Goal: Task Accomplishment & Management: Use online tool/utility

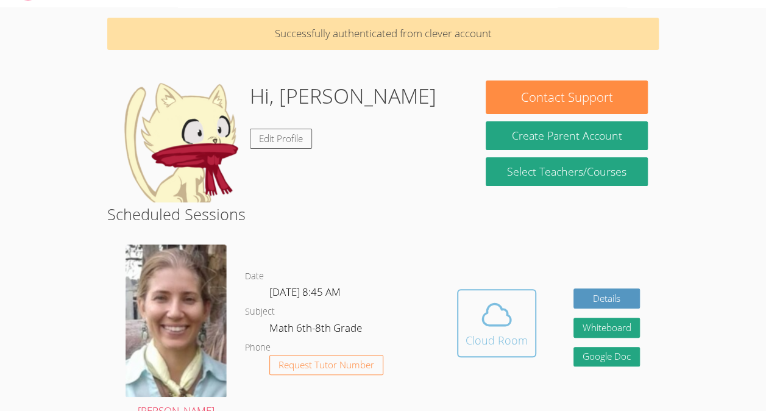
scroll to position [37, 0]
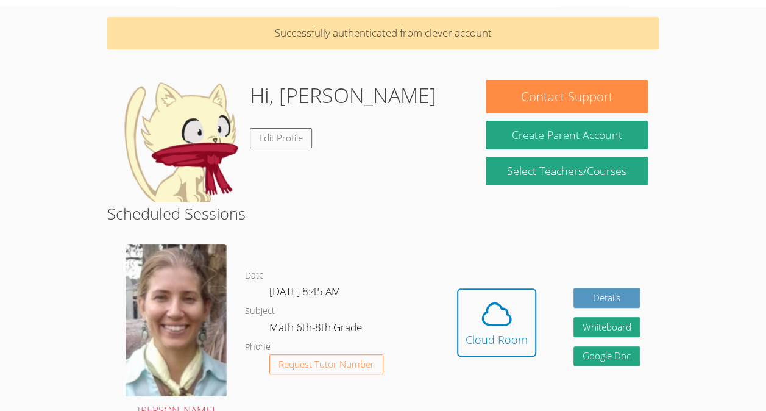
drag, startPoint x: 492, startPoint y: 315, endPoint x: 454, endPoint y: 328, distance: 39.3
drag, startPoint x: 454, startPoint y: 328, endPoint x: 422, endPoint y: 314, distance: 35.2
click at [422, 314] on dl "Date [DATE] 8:45 AM Subject Math 6th-8th Grade Phone Request Tutor Number" at bounding box center [341, 331] width 193 height 127
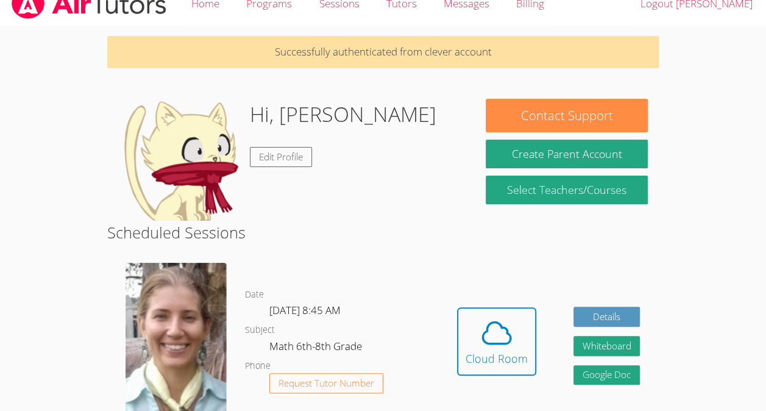
scroll to position [18, 0]
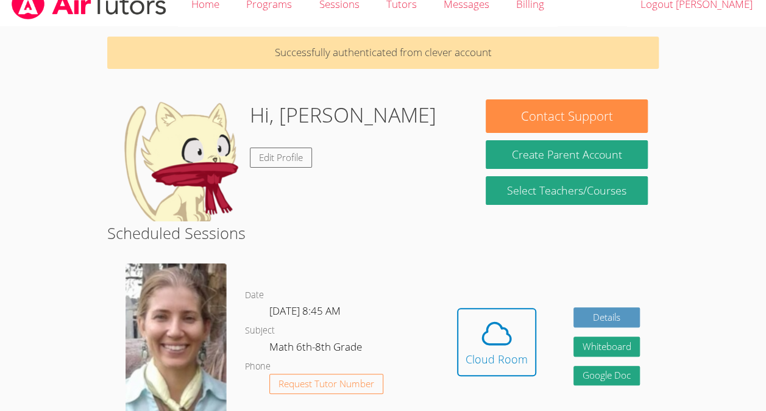
click at [176, 178] on img at bounding box center [179, 160] width 122 height 122
click at [278, 150] on link "Edit Profile" at bounding box center [281, 157] width 62 height 20
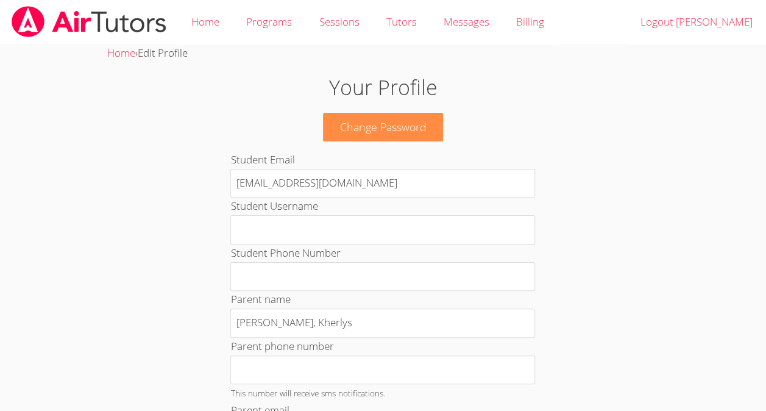
click at [197, 22] on link "Home" at bounding box center [205, 22] width 55 height 44
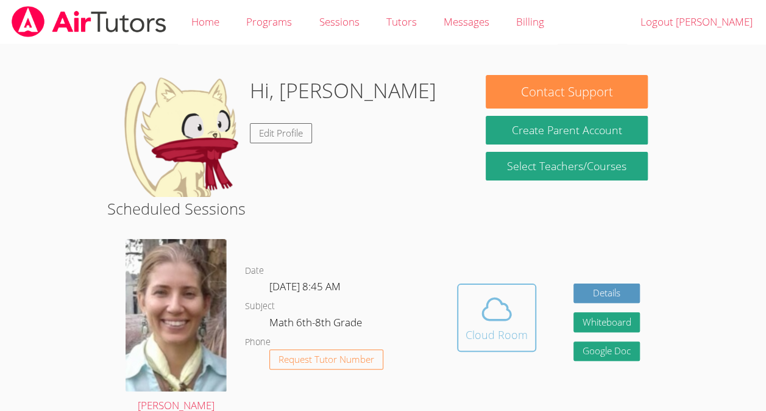
click at [503, 291] on button "Cloud Room" at bounding box center [496, 317] width 79 height 68
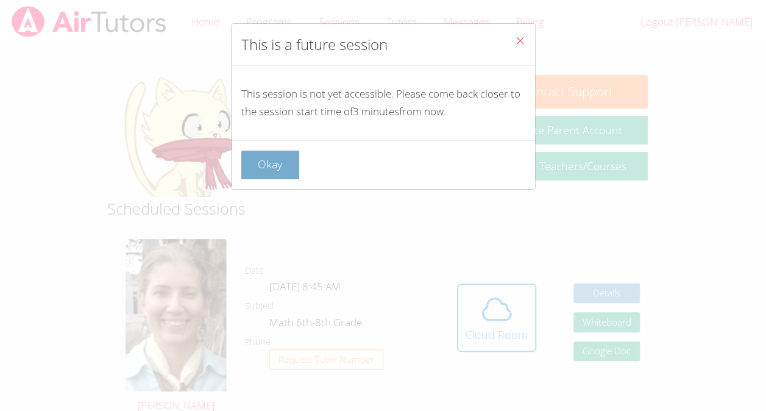
click at [278, 156] on button "Okay" at bounding box center [270, 164] width 58 height 29
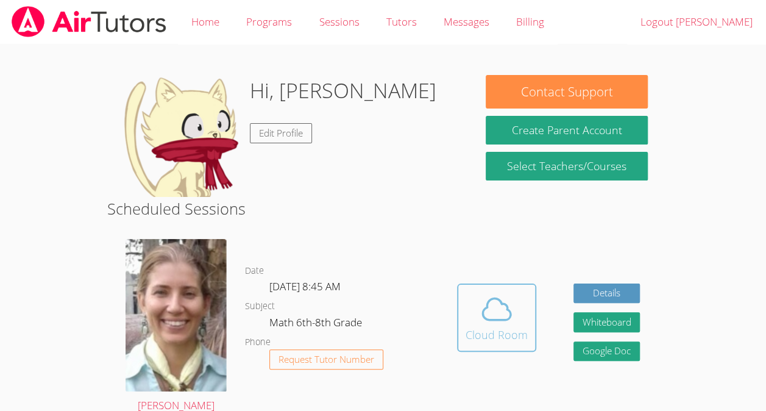
click at [499, 339] on div "Cloud Room" at bounding box center [496, 334] width 62 height 17
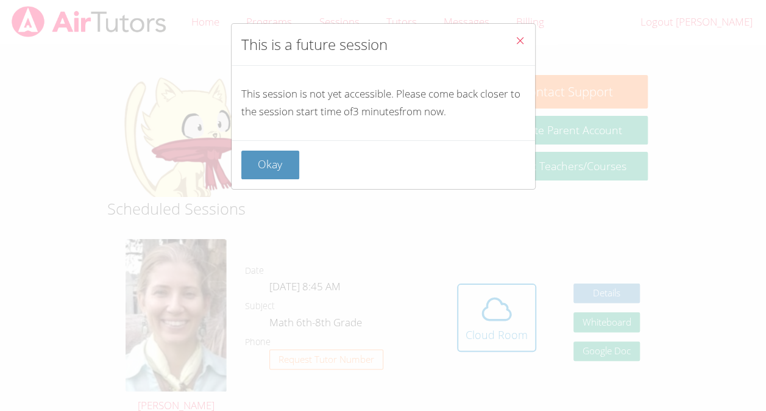
click at [518, 34] on button "Close" at bounding box center [520, 42] width 30 height 37
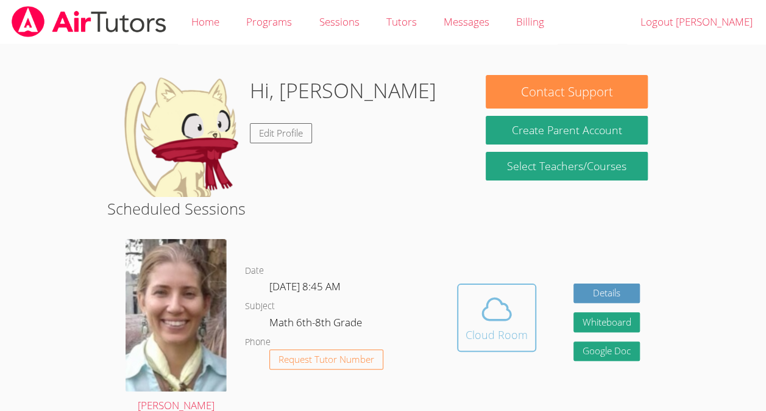
click at [502, 328] on div "Cloud Room" at bounding box center [496, 334] width 62 height 17
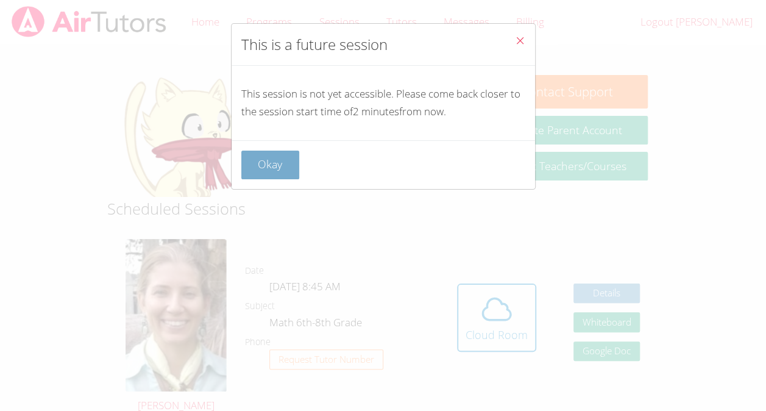
click at [270, 169] on button "Okay" at bounding box center [270, 164] width 58 height 29
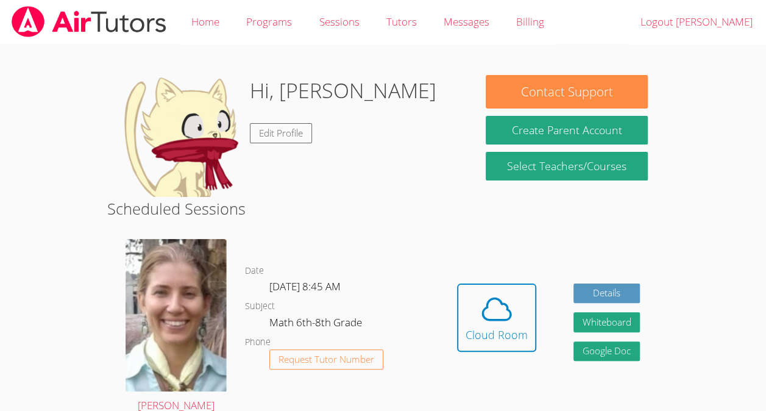
drag, startPoint x: 498, startPoint y: 318, endPoint x: 426, endPoint y: 297, distance: 74.2
click at [426, 297] on dl "Date [DATE] 8:45 AM Subject Math 6th-8th Grade Phone Request Tutor Number" at bounding box center [341, 326] width 193 height 127
click at [520, 303] on span at bounding box center [496, 309] width 62 height 34
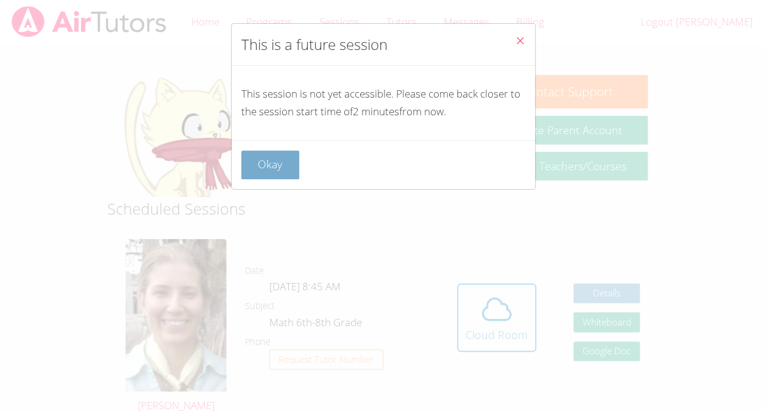
click at [284, 164] on button "Okay" at bounding box center [270, 164] width 58 height 29
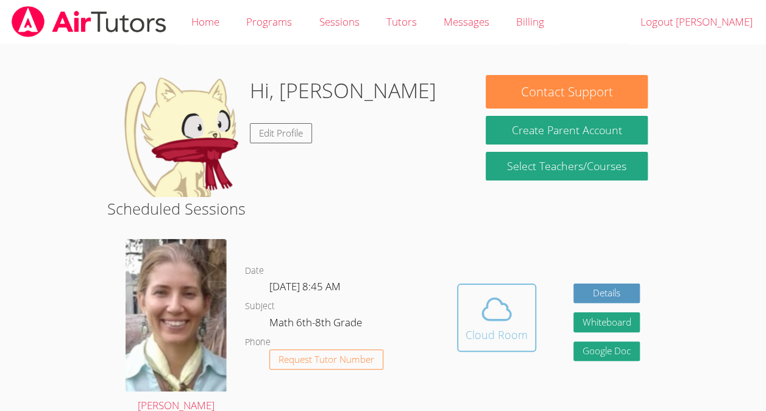
click at [498, 347] on button "Cloud Room" at bounding box center [496, 317] width 79 height 68
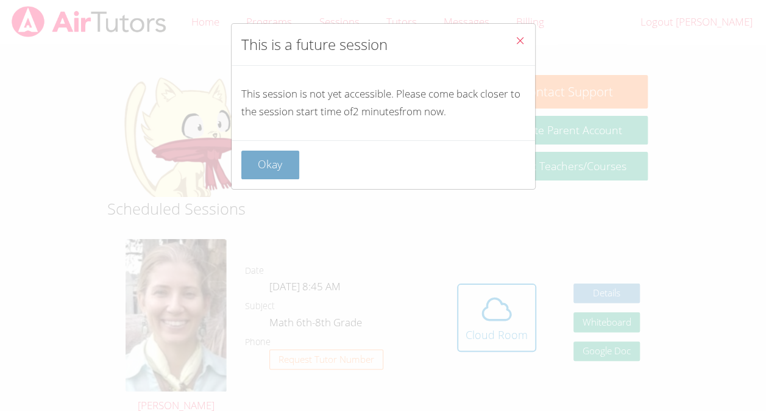
click at [258, 158] on button "Okay" at bounding box center [270, 164] width 58 height 29
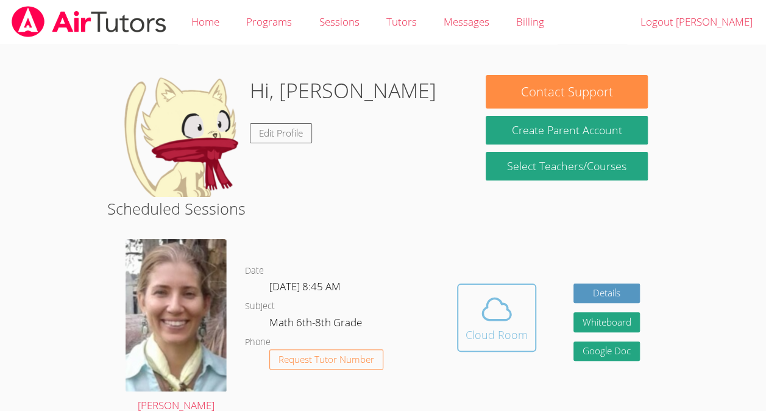
click at [480, 296] on icon at bounding box center [496, 309] width 34 height 34
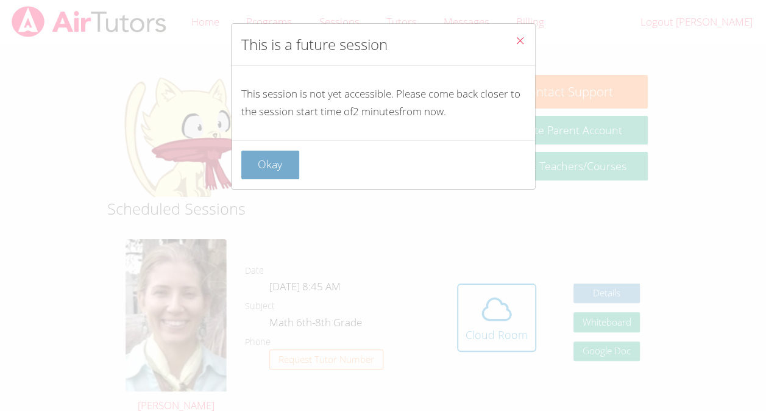
click at [281, 165] on button "Okay" at bounding box center [270, 164] width 58 height 29
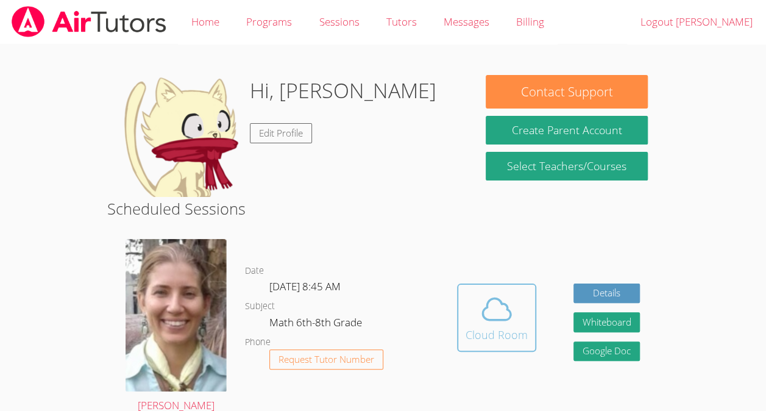
click at [477, 328] on div "Cloud Room" at bounding box center [496, 334] width 62 height 17
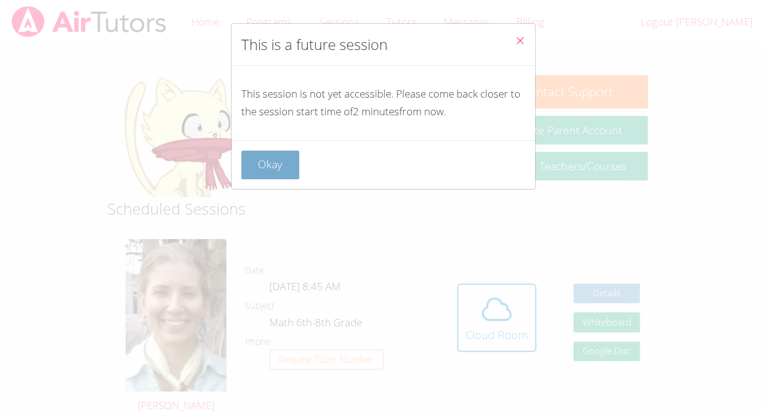
click at [264, 157] on button "Okay" at bounding box center [270, 164] width 58 height 29
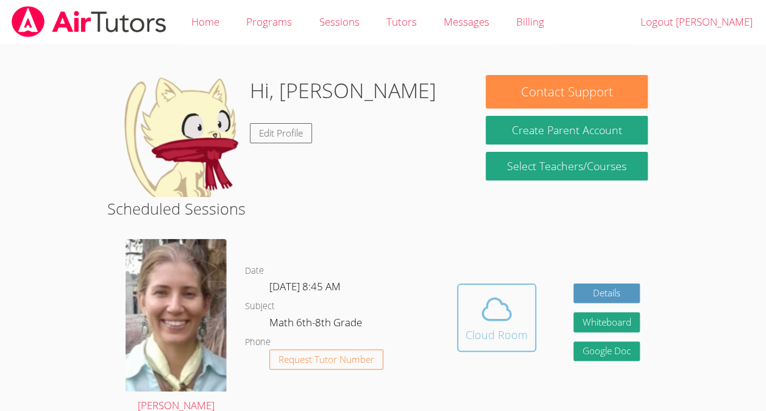
click at [518, 345] on button "Cloud Room" at bounding box center [496, 317] width 79 height 68
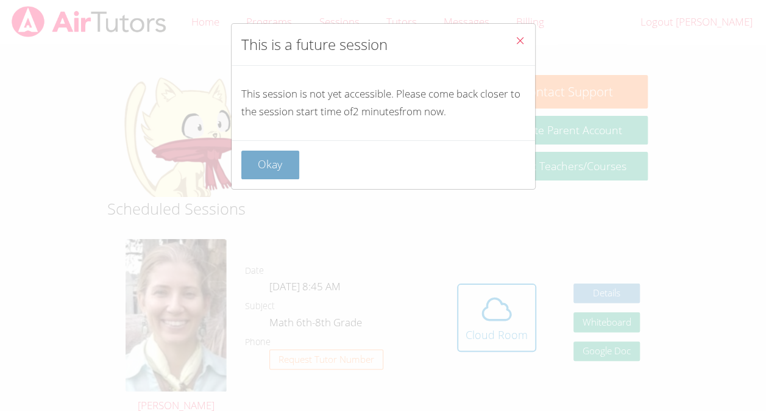
click at [279, 152] on button "Okay" at bounding box center [270, 164] width 58 height 29
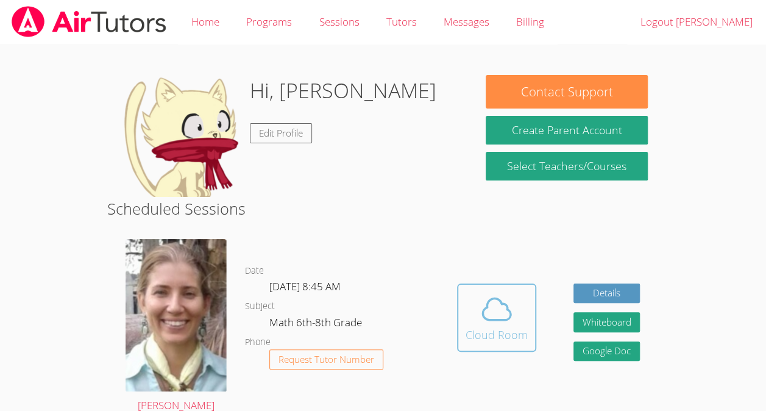
click at [527, 312] on button "Cloud Room" at bounding box center [496, 317] width 79 height 68
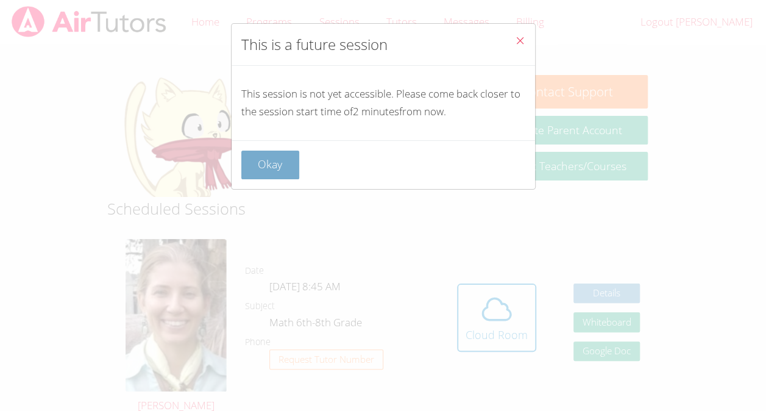
click at [266, 163] on button "Okay" at bounding box center [270, 164] width 58 height 29
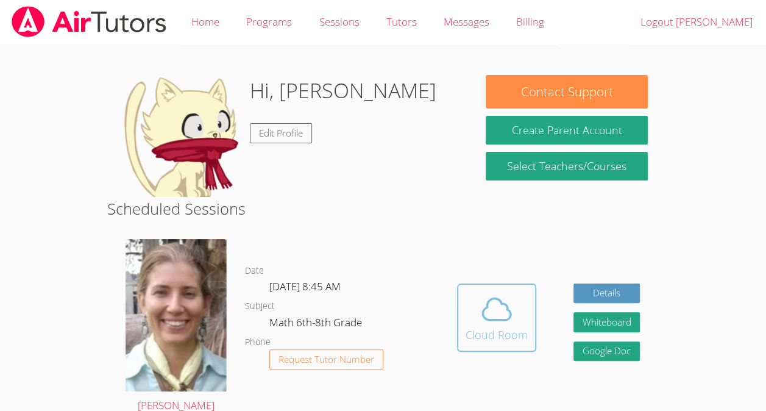
click at [518, 308] on span at bounding box center [496, 309] width 62 height 34
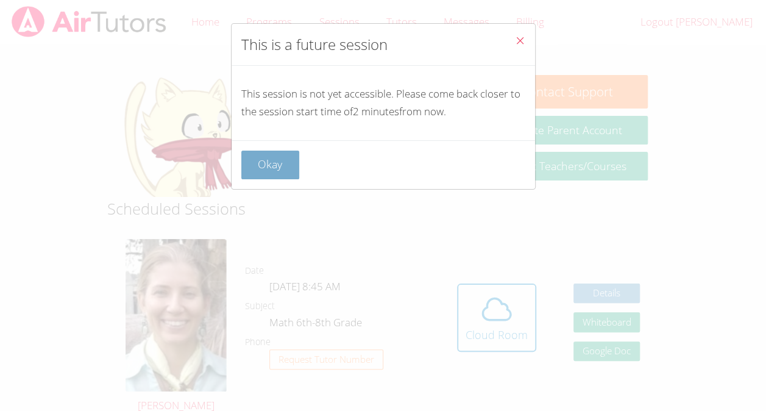
click at [260, 169] on button "Okay" at bounding box center [270, 164] width 58 height 29
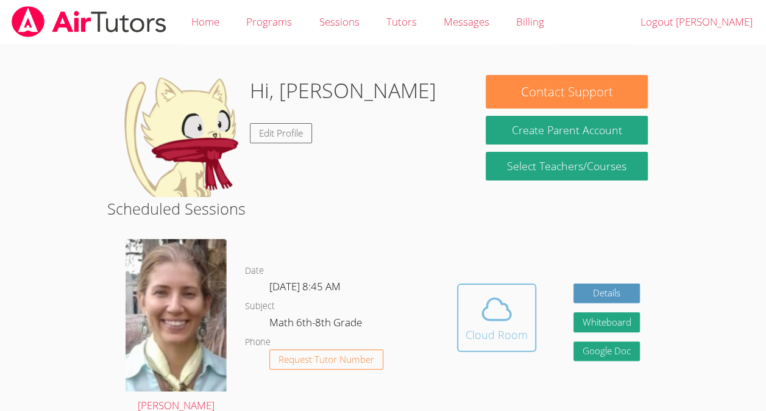
click at [515, 326] on div "Cloud Room" at bounding box center [496, 334] width 62 height 17
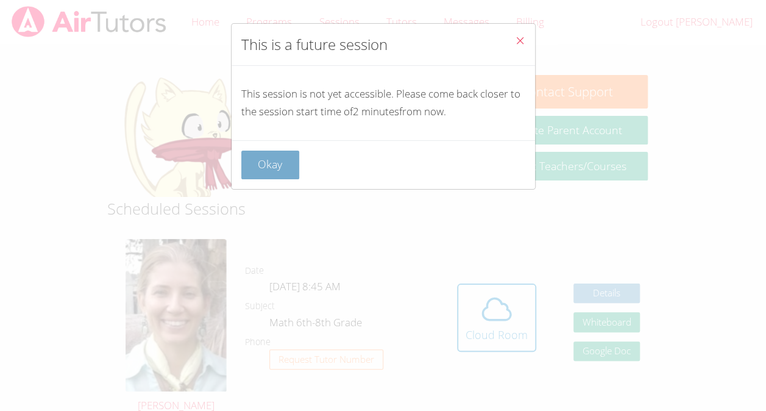
click at [266, 168] on button "Okay" at bounding box center [270, 164] width 58 height 29
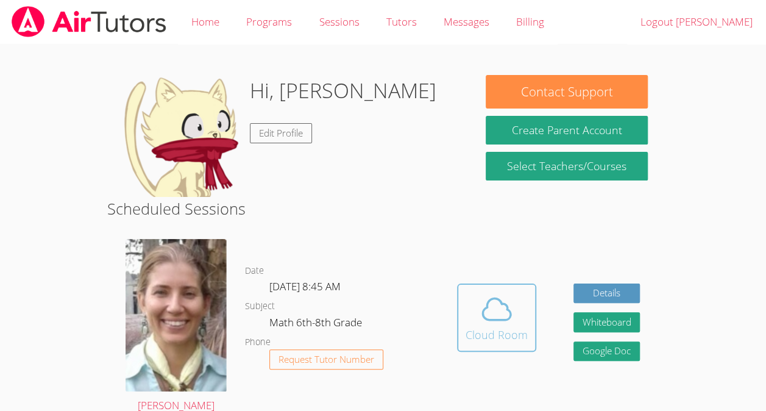
click at [505, 313] on icon at bounding box center [496, 309] width 34 height 34
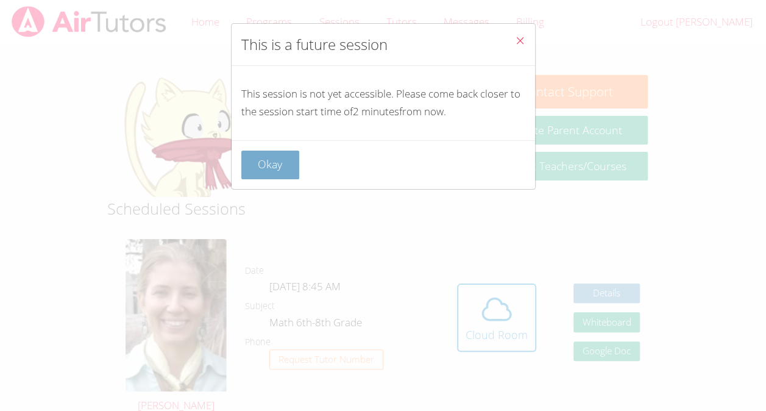
click at [265, 164] on button "Okay" at bounding box center [270, 164] width 58 height 29
click at [508, 314] on icon at bounding box center [496, 308] width 28 height 21
click at [277, 168] on button "Okay" at bounding box center [270, 164] width 58 height 29
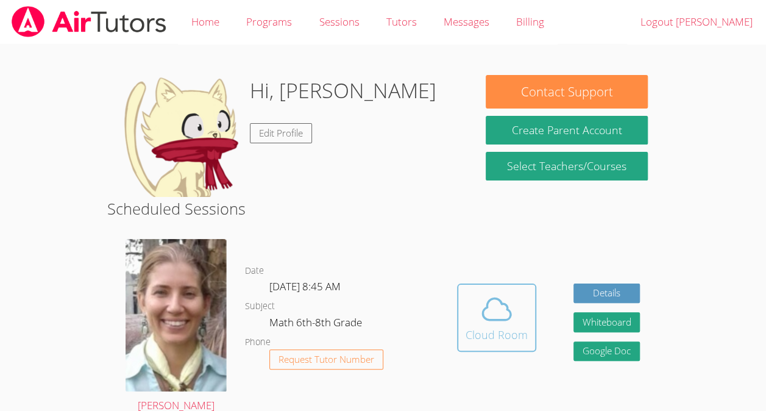
click at [525, 326] on div "Cloud Room" at bounding box center [496, 334] width 62 height 17
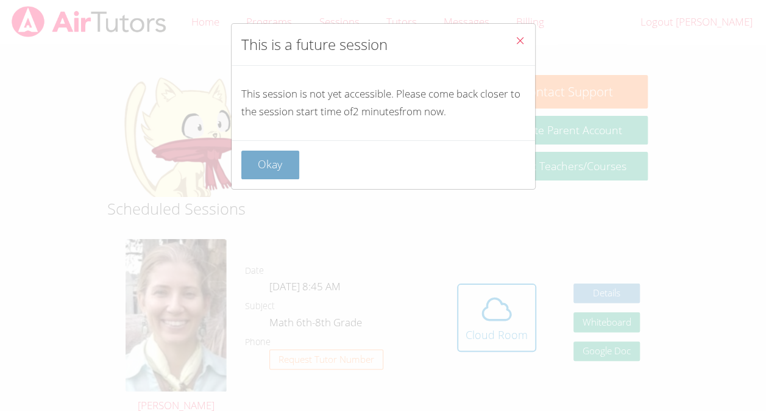
click at [253, 161] on button "Okay" at bounding box center [270, 164] width 58 height 29
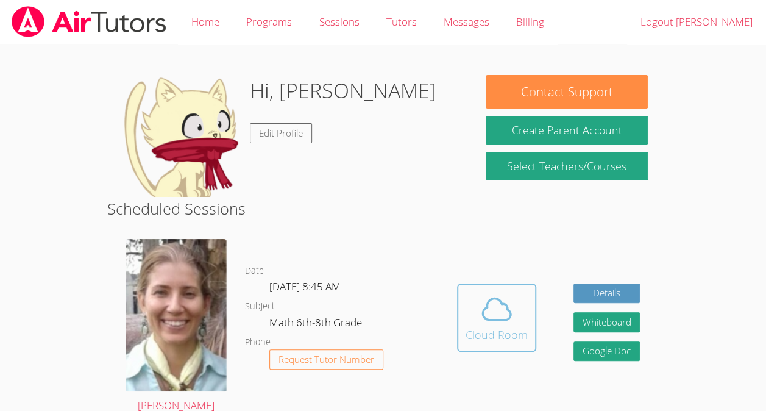
click at [518, 313] on span at bounding box center [496, 309] width 62 height 34
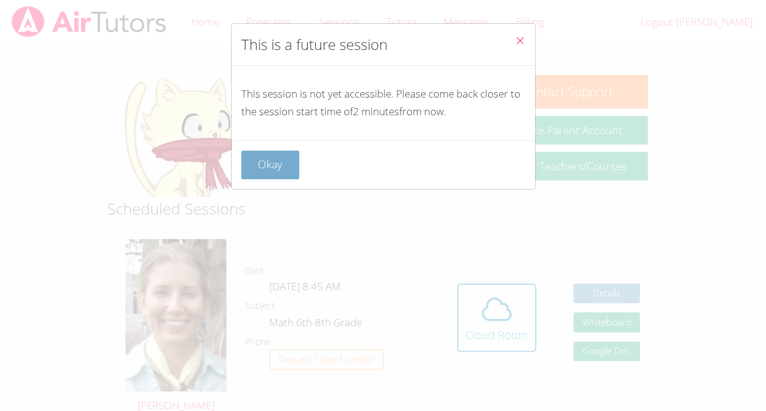
click at [256, 158] on button "Okay" at bounding box center [270, 164] width 58 height 29
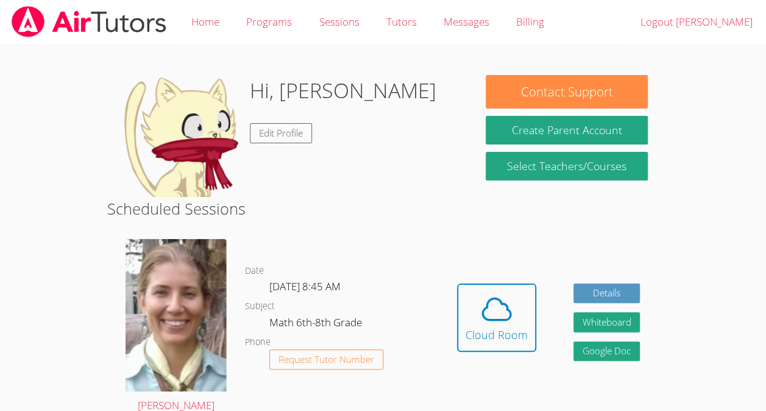
click at [513, 316] on span at bounding box center [496, 309] width 62 height 34
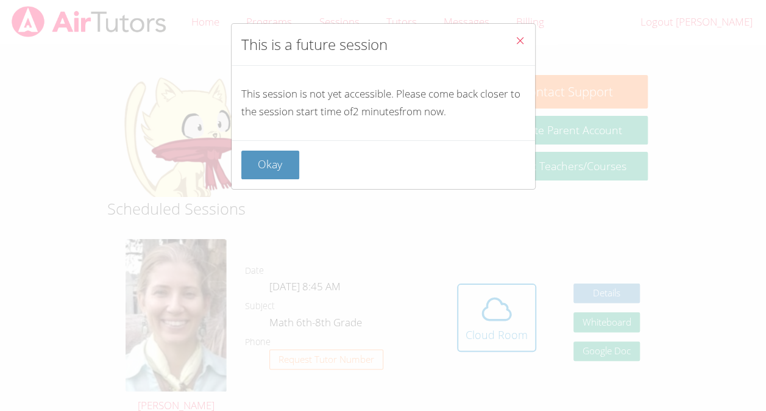
click at [524, 311] on div "This is a future session This session is not yet accessible. Please come back c…" at bounding box center [383, 205] width 766 height 411
click at [257, 168] on button "Okay" at bounding box center [270, 164] width 58 height 29
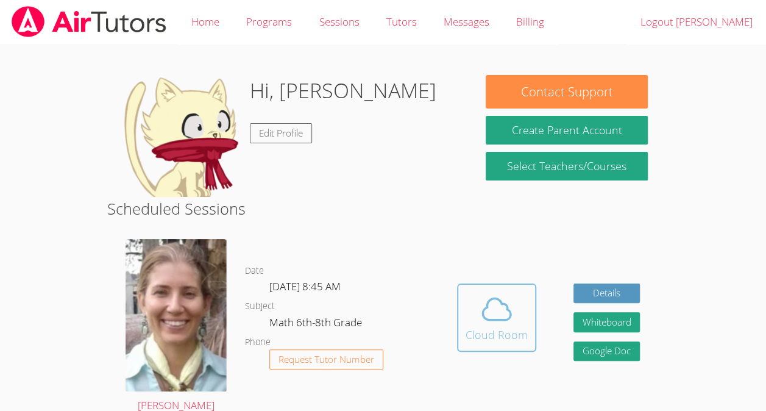
click at [530, 301] on button "Cloud Room" at bounding box center [496, 317] width 79 height 68
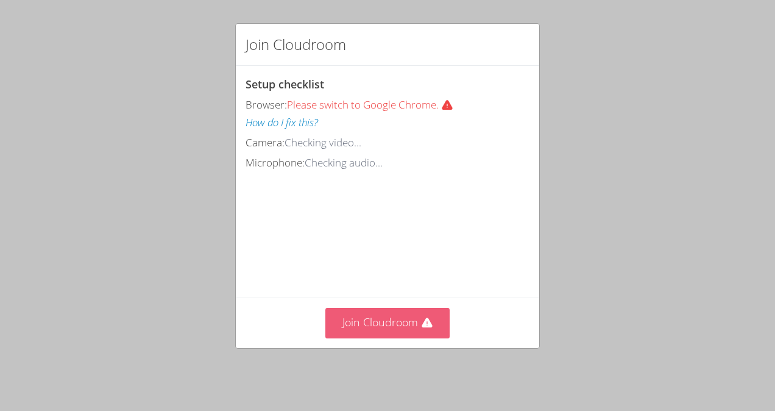
click at [393, 331] on button "Join Cloudroom" at bounding box center [387, 323] width 125 height 30
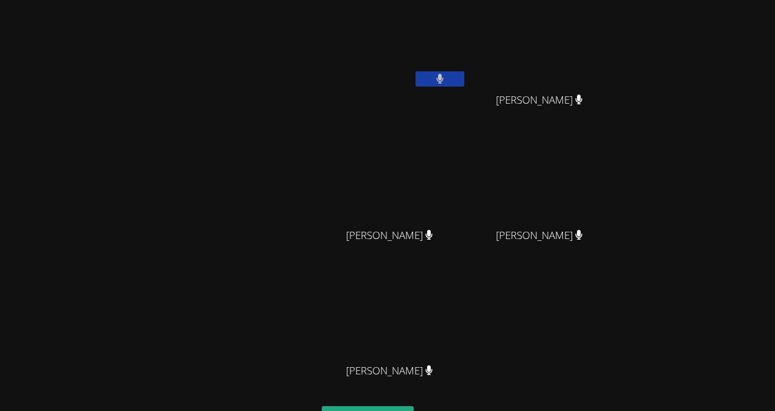
scroll to position [46, 0]
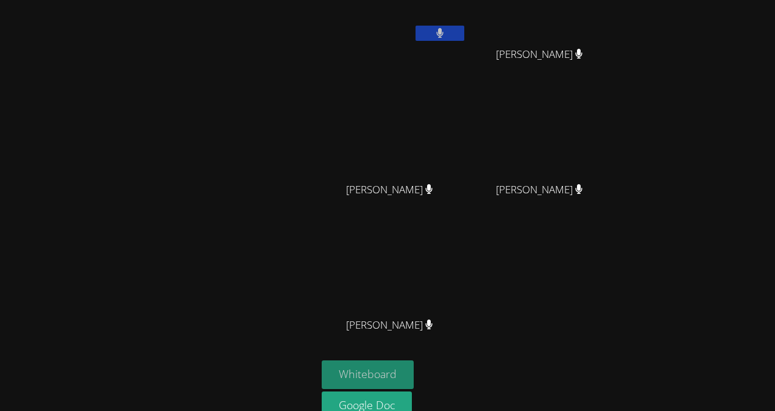
click at [372, 370] on button "Whiteboard" at bounding box center [368, 374] width 92 height 29
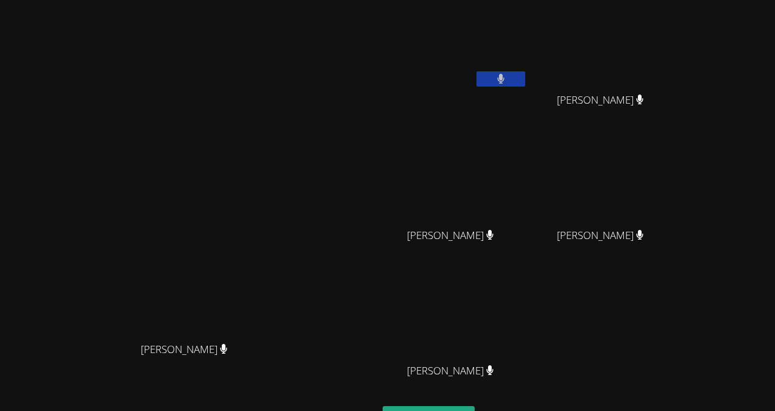
scroll to position [101, 0]
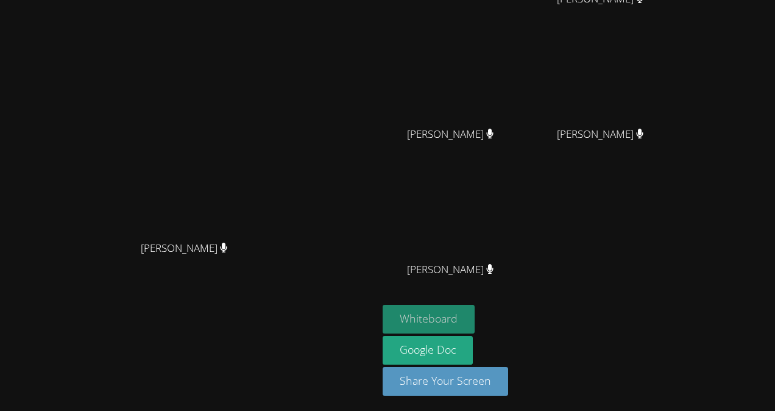
click at [474, 312] on button "Whiteboard" at bounding box center [428, 319] width 92 height 29
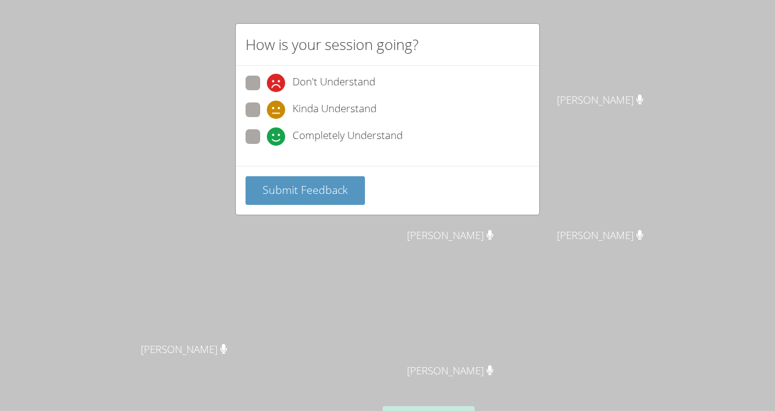
click at [261, 132] on label "Completely Understand" at bounding box center [323, 137] width 157 height 16
click at [267, 132] on input "Completely Understand" at bounding box center [272, 134] width 10 height 10
radio input "true"
click at [292, 177] on button "Submit Feedback" at bounding box center [304, 190] width 119 height 29
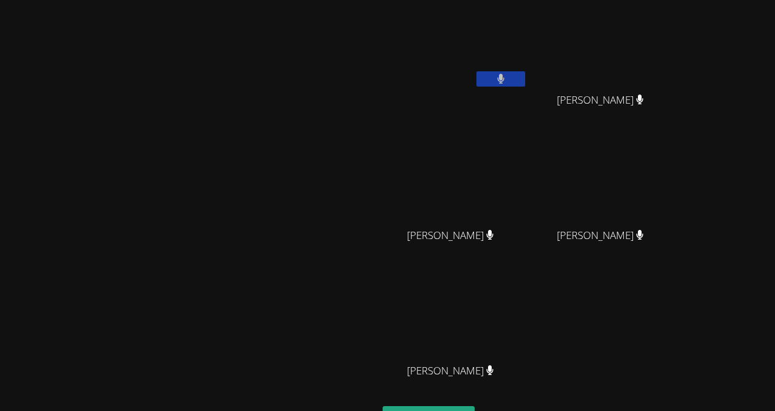
click at [280, 177] on video at bounding box center [188, 232] width 183 height 207
click at [320, 25] on div "Diana Andrade Diana Andrade" at bounding box center [189, 257] width 368 height 504
